Goal: Information Seeking & Learning: Learn about a topic

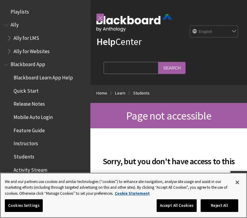
click at [238, 183] on button "Close" at bounding box center [237, 181] width 13 height 13
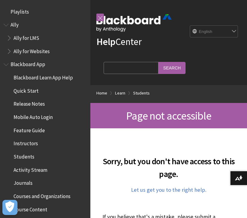
click at [233, 31] on select "English عربية Català Cymraeg Deutsch Español Suomi Français עברית Italiano 日本語 …" at bounding box center [214, 32] width 48 height 12
select select "/ar-sa/page-not-accessible"
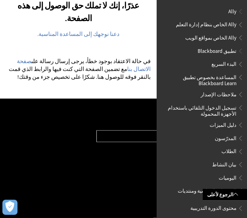
scroll to position [116, 0]
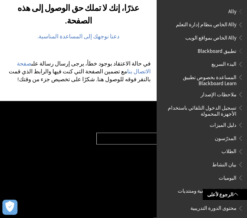
click at [236, 196] on span at bounding box center [235, 193] width 5 height 5
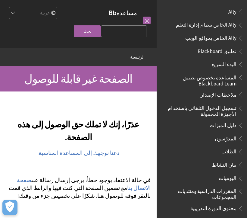
click at [145, 19] on link at bounding box center [147, 21] width 8 height 8
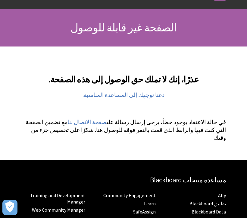
scroll to position [68, 0]
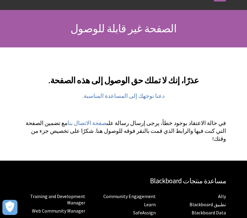
click at [138, 92] on link "دعنا نوجهك إلى المساعدة المناسبة." at bounding box center [124, 95] width 82 height 7
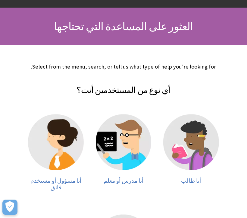
scroll to position [70, 0]
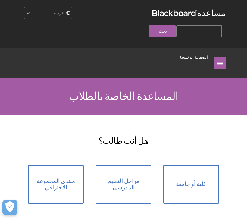
click at [183, 177] on link "كلية أو جامعة" at bounding box center [190, 184] width 55 height 38
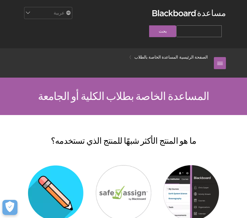
click at [225, 57] on link at bounding box center [220, 63] width 12 height 12
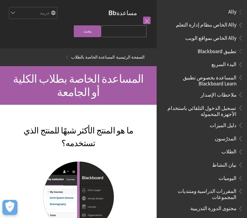
click at [146, 21] on link at bounding box center [147, 21] width 8 height 8
